Goal: Find contact information: Find contact information

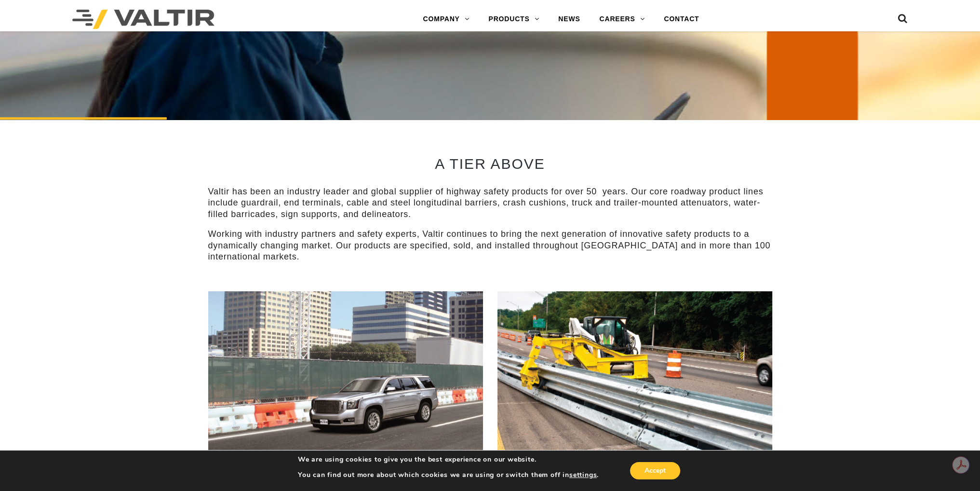
scroll to position [434, 0]
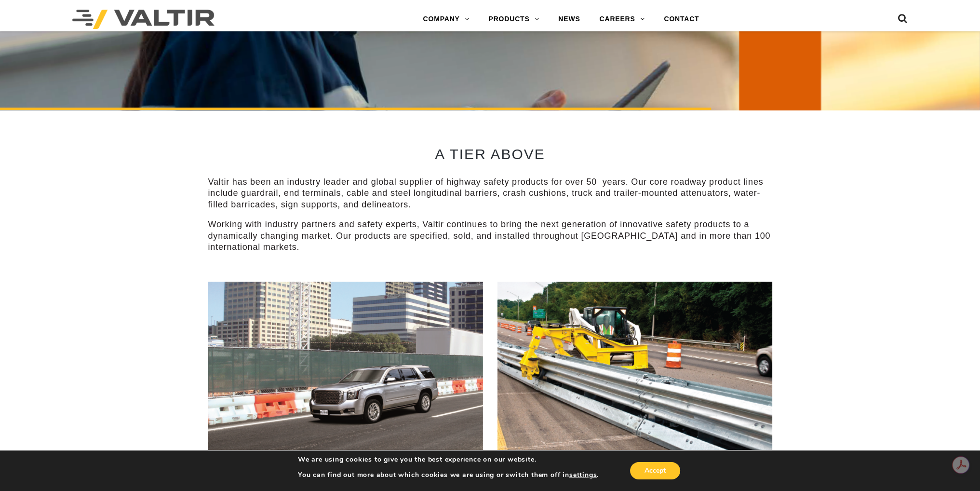
click at [257, 185] on p "Valtir has been an industry leader and global supplier of highway safety produc…" at bounding box center [490, 193] width 564 height 34
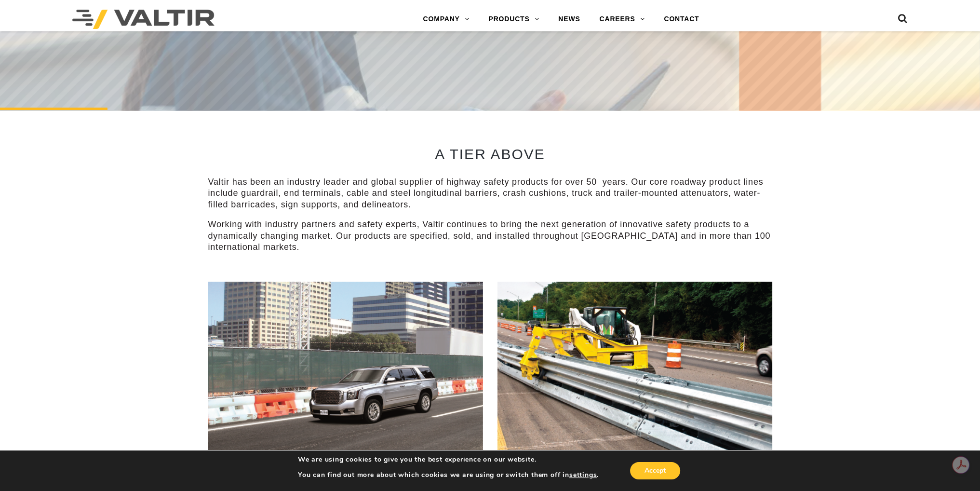
click at [247, 196] on p "Valtir has been an industry leader and global supplier of highway safety produc…" at bounding box center [490, 193] width 564 height 34
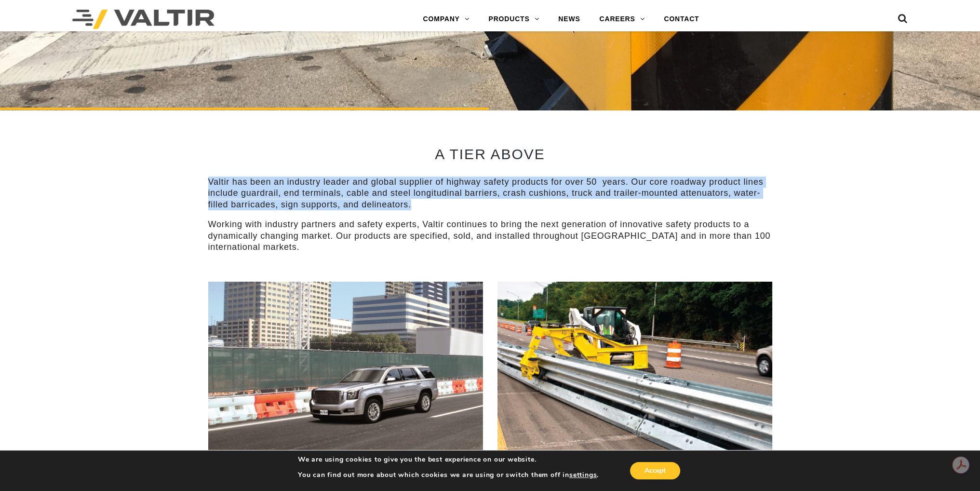
drag, startPoint x: 206, startPoint y: 181, endPoint x: 414, endPoint y: 206, distance: 209.3
click at [414, 206] on div "A TIER ABOVE Valtir has been an industry leader and global supplier of highway …" at bounding box center [490, 196] width 579 height 172
copy p "Valtir has been an industry leader and global supplier of highway safety produc…"
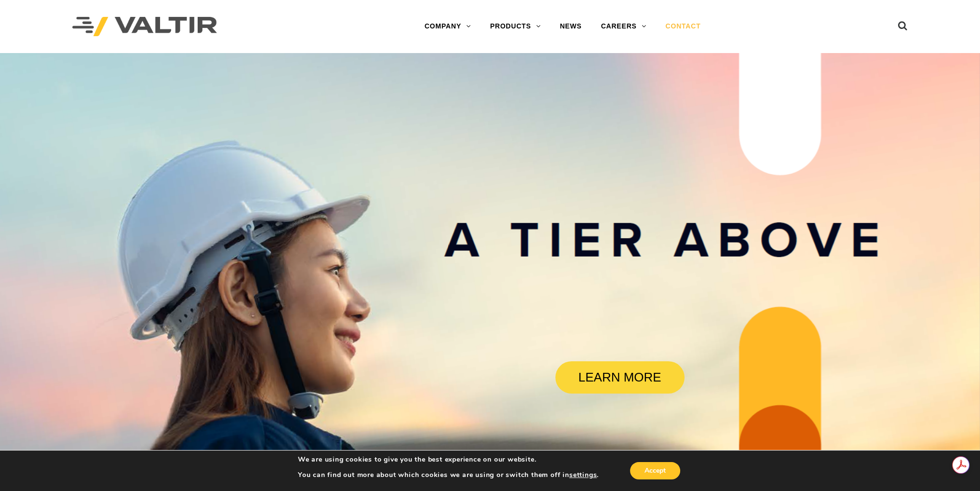
click at [698, 26] on link "CONTACT" at bounding box center [683, 26] width 54 height 19
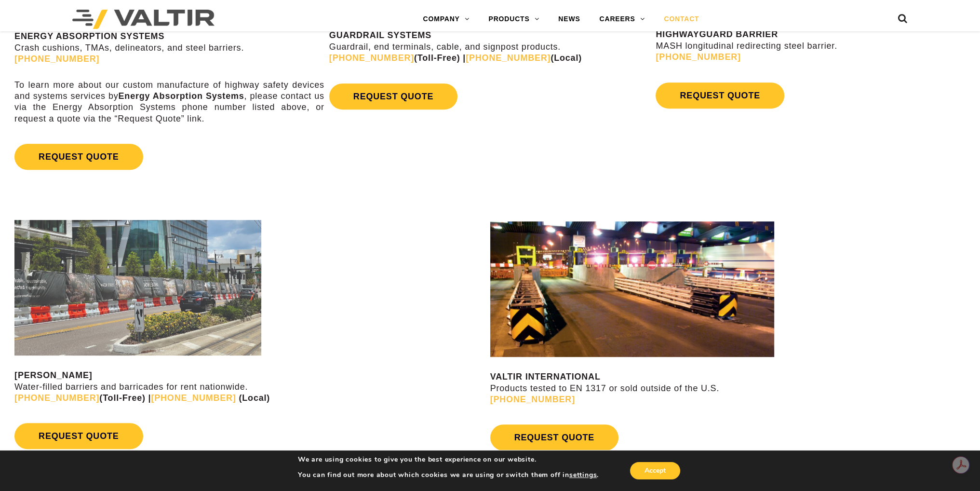
scroll to position [652, 0]
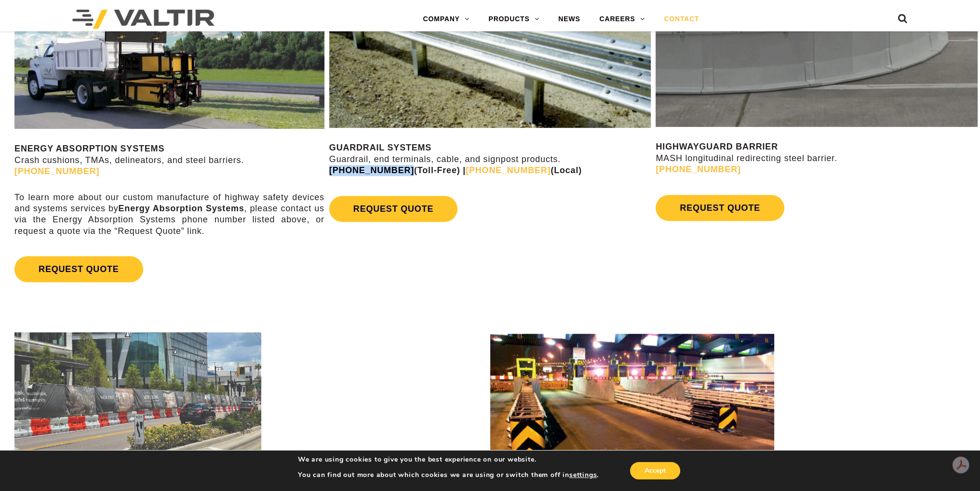
drag, startPoint x: 328, startPoint y: 168, endPoint x: 391, endPoint y: 170, distance: 63.2
click at [391, 170] on div "GUARDRAIL SYSTEMS Guardrail, end terminals, cable, and signpost products. (888)…" at bounding box center [490, 99] width 327 height 283
drag, startPoint x: 360, startPoint y: 171, endPoint x: 536, endPoint y: 232, distance: 186.3
click at [536, 232] on div "GUARDRAIL SYSTEMS Guardrail, end terminals, cable, and signpost products. (888)…" at bounding box center [490, 99] width 327 height 283
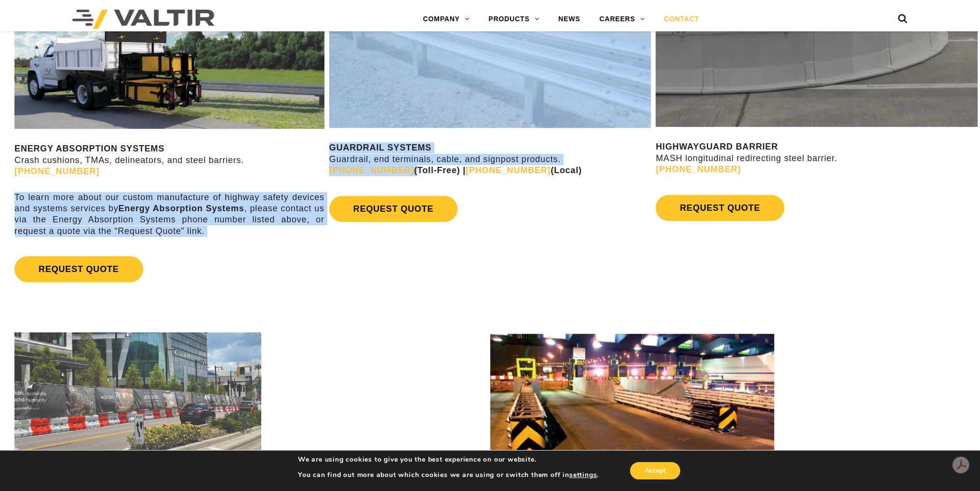
drag, startPoint x: 326, startPoint y: 170, endPoint x: 396, endPoint y: 175, distance: 70.6
click at [396, 175] on div "ENERGY ABSORPTION SYSTEMS Crash cushions, TMAs, delineators, and steel barriers…" at bounding box center [490, 127] width 980 height 357
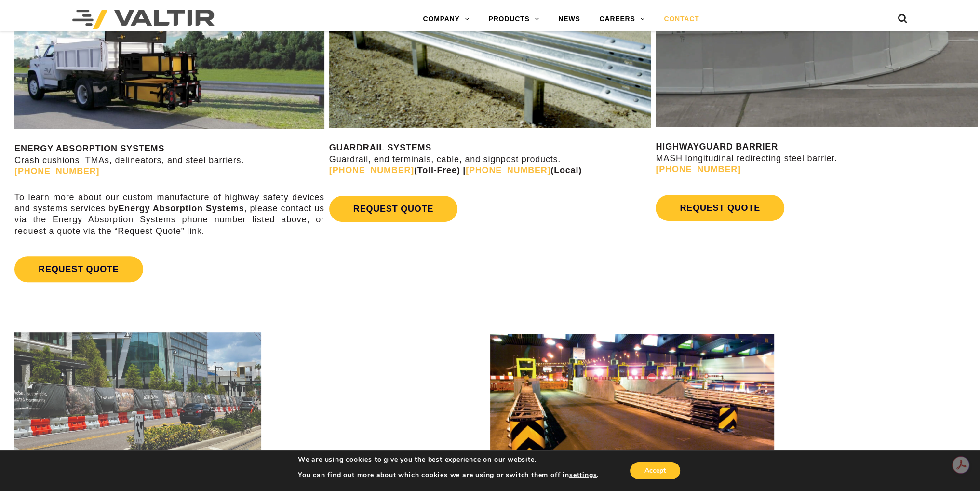
click at [472, 193] on div "REQUEST QUOTE" at bounding box center [490, 209] width 322 height 36
drag, startPoint x: 327, startPoint y: 169, endPoint x: 394, endPoint y: 174, distance: 67.2
click at [394, 174] on div "GUARDRAIL SYSTEMS Guardrail, end terminals, cable, and signpost products. (888)…" at bounding box center [490, 99] width 327 height 283
copy link "(888) 356-2363"
